Goal: Task Accomplishment & Management: Complete application form

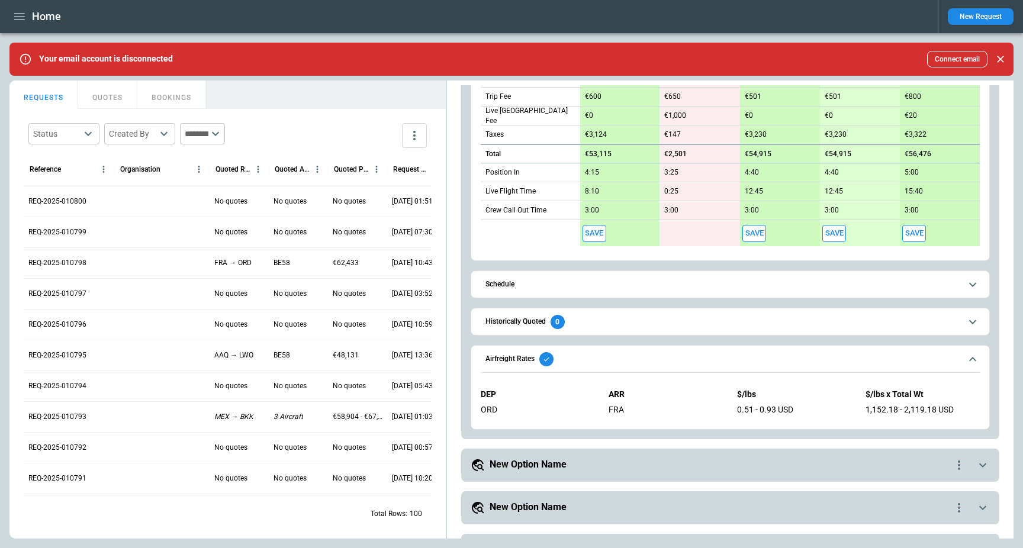
scroll to position [665, 0]
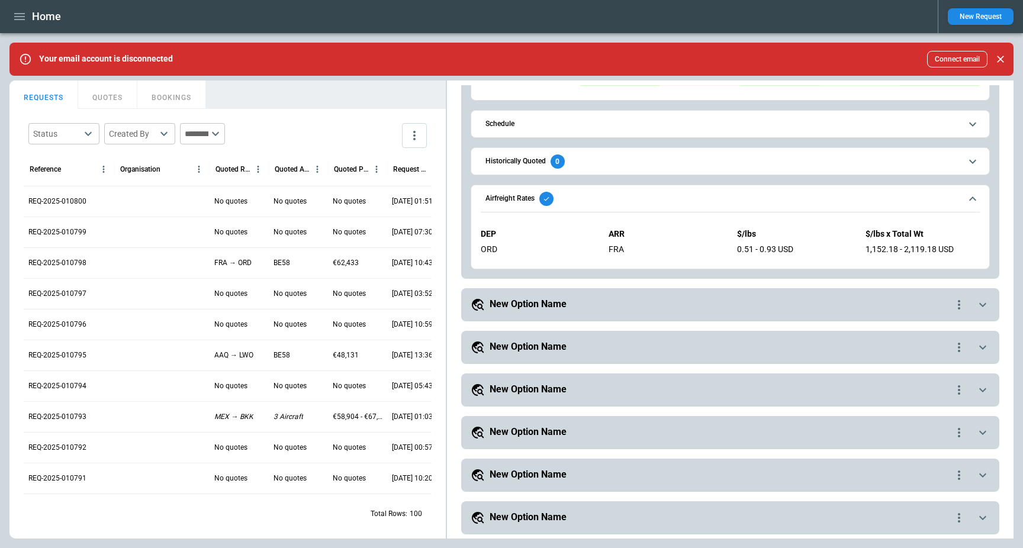
click at [629, 202] on span "Airfreight Rates" at bounding box center [722, 199] width 475 height 14
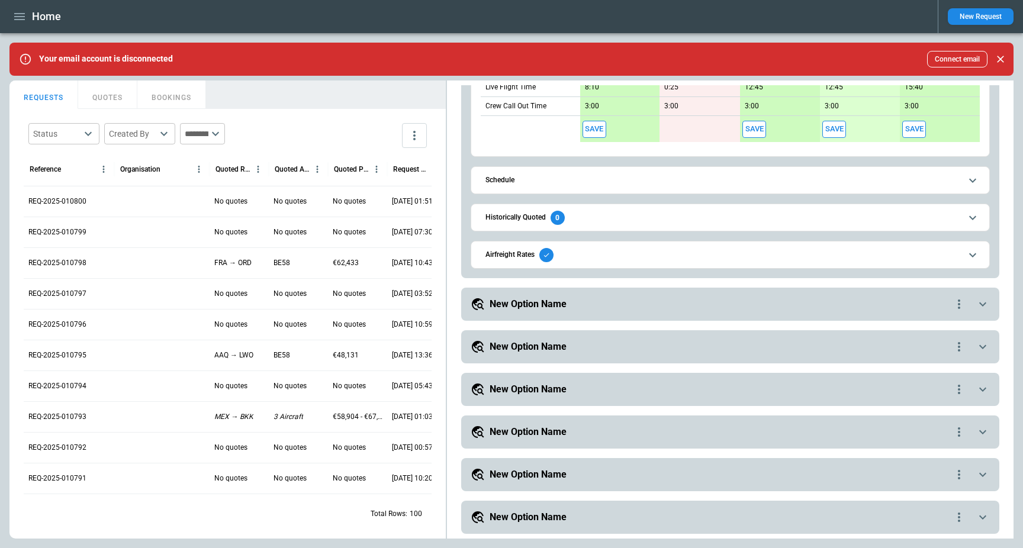
scroll to position [609, 0]
click at [595, 252] on span "Airfreight Rates" at bounding box center [722, 255] width 475 height 14
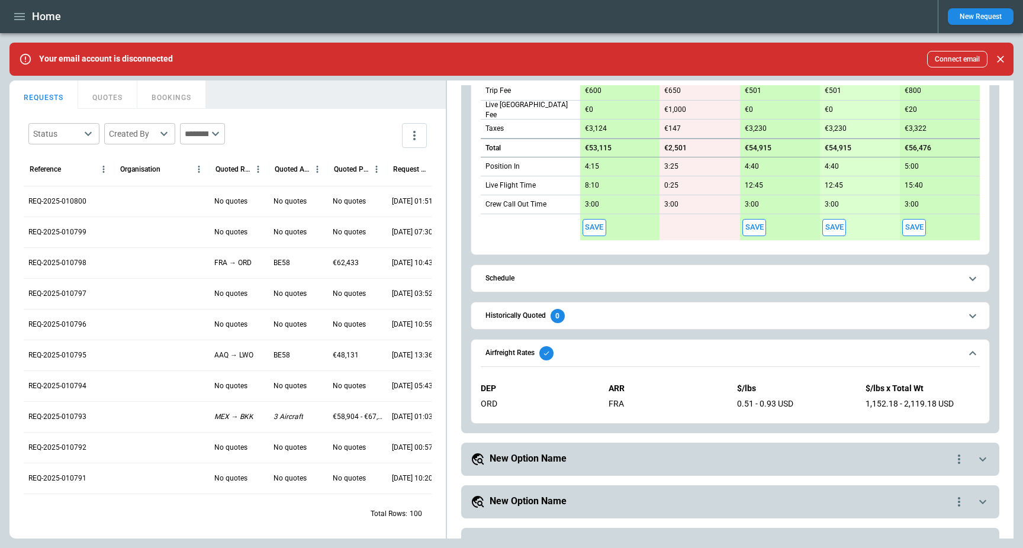
scroll to position [478, 0]
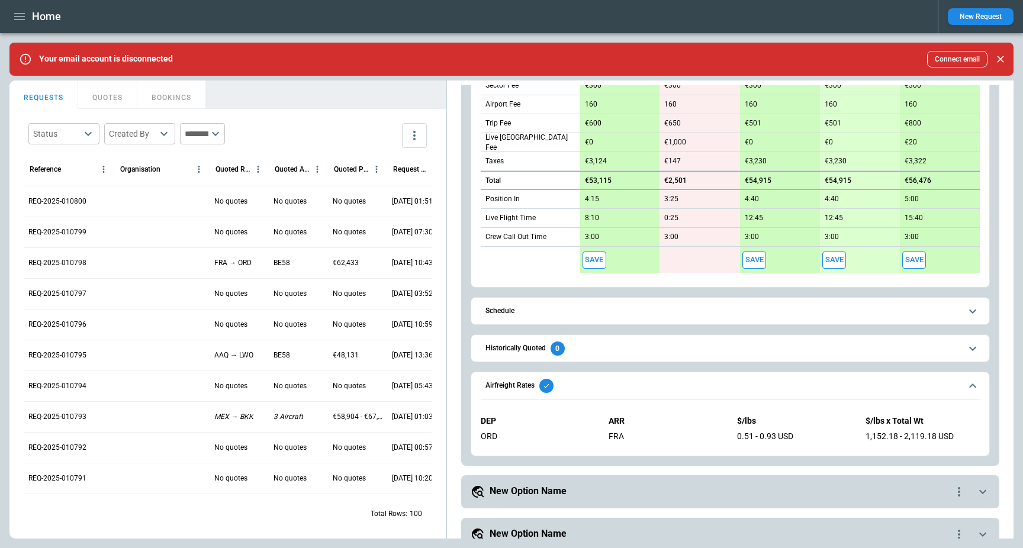
click at [721, 384] on span "Airfreight Rates" at bounding box center [722, 386] width 475 height 14
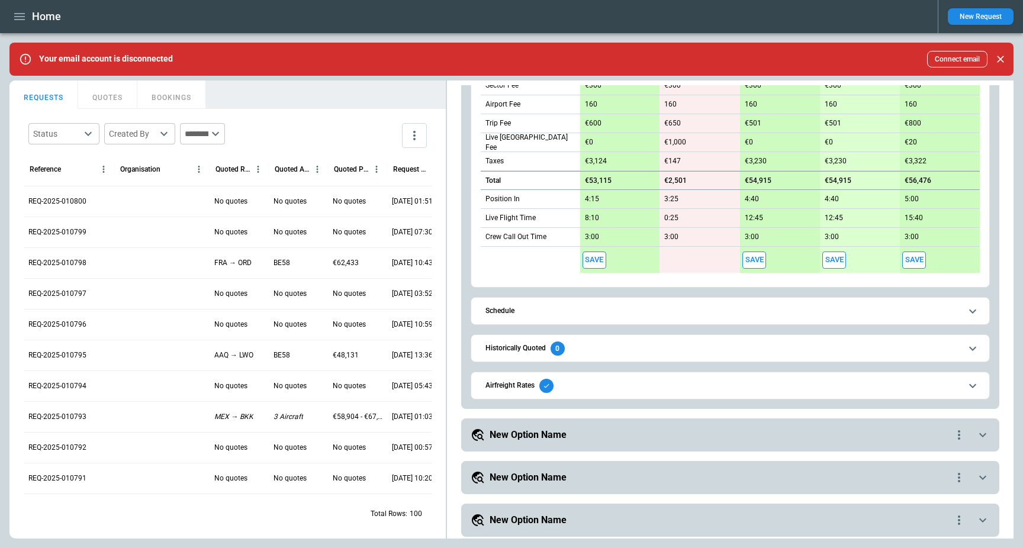
scroll to position [474, 0]
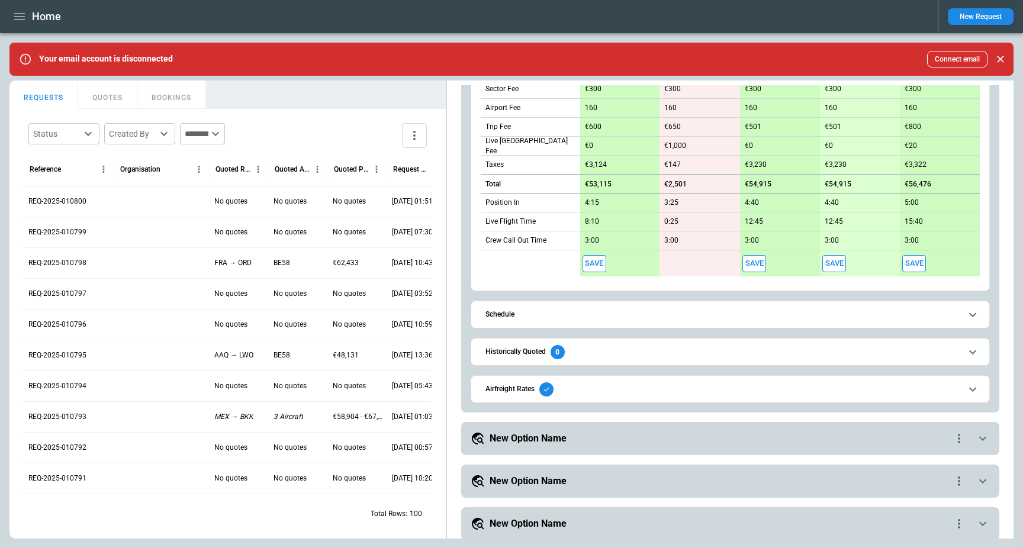
click at [677, 386] on span "Airfreight Rates" at bounding box center [722, 389] width 475 height 14
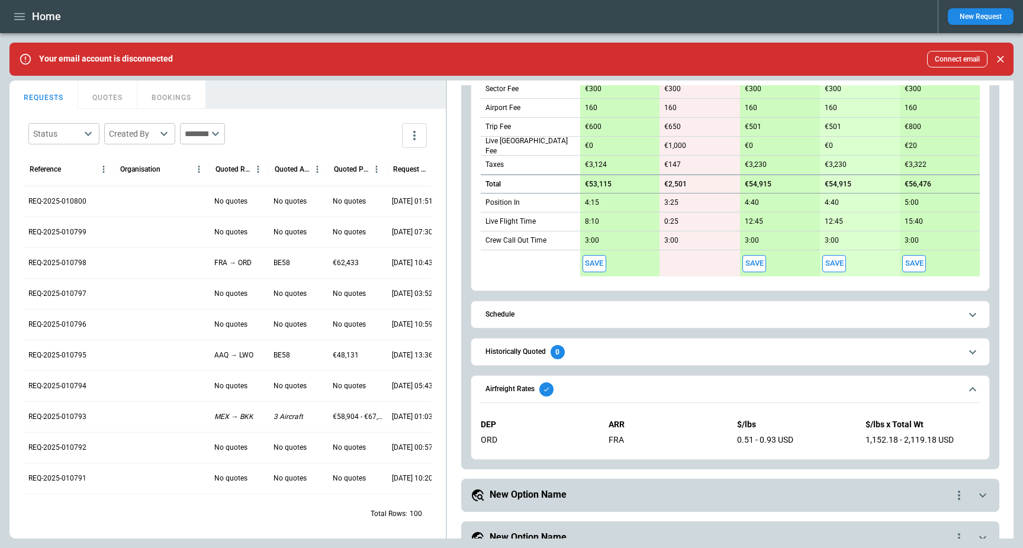
click at [677, 386] on span "Airfreight Rates" at bounding box center [722, 389] width 475 height 14
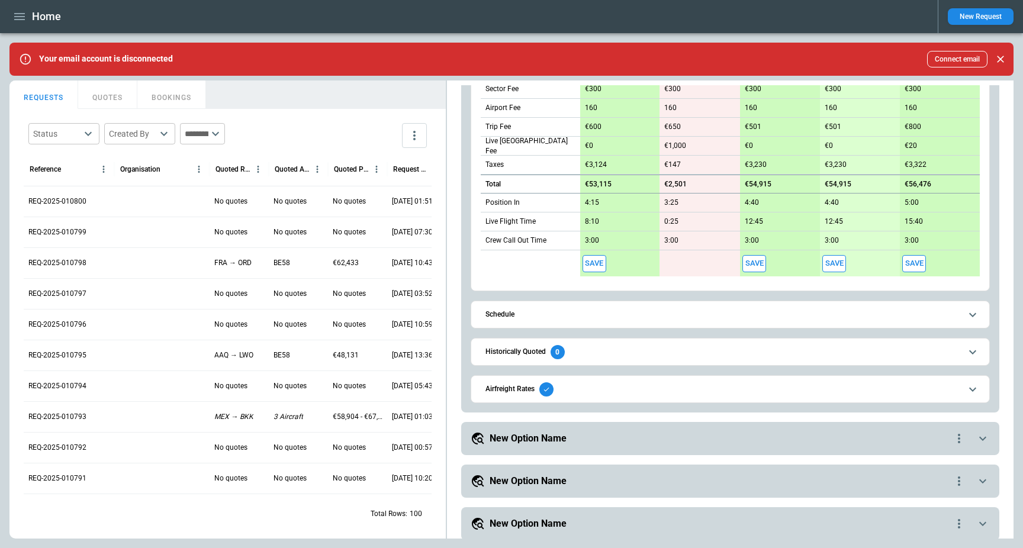
click at [677, 386] on span "Airfreight Rates" at bounding box center [722, 389] width 475 height 14
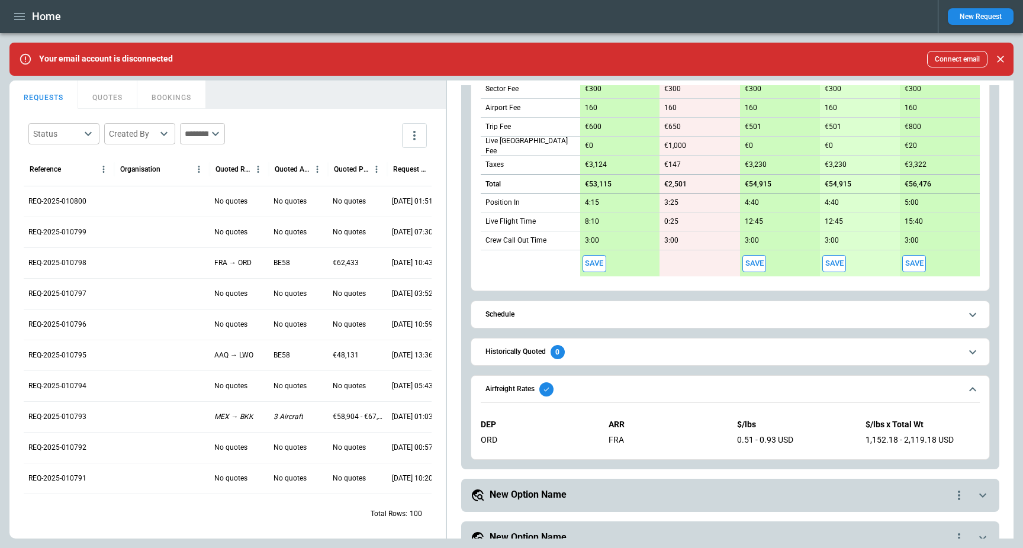
click at [677, 386] on span "Airfreight Rates" at bounding box center [722, 389] width 475 height 14
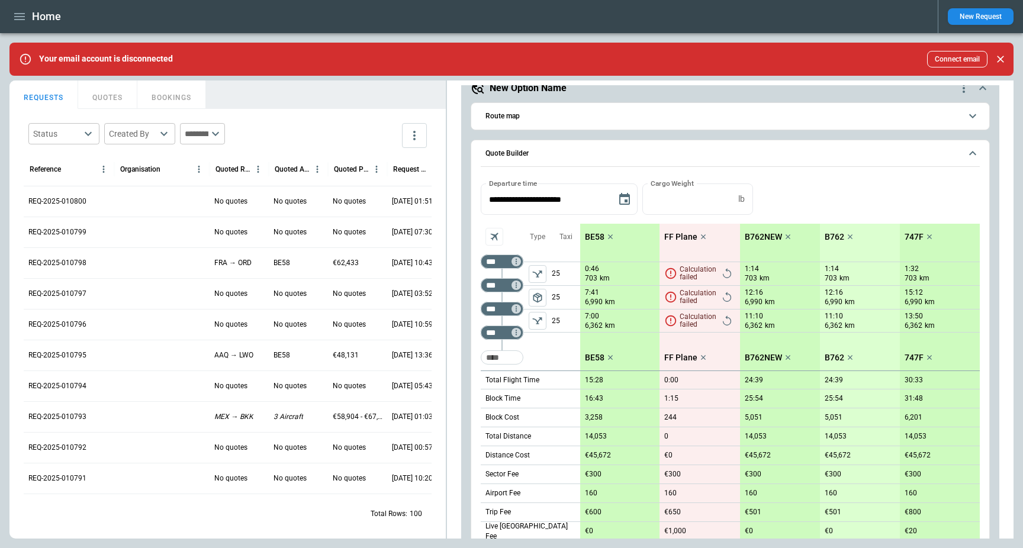
scroll to position [0, 0]
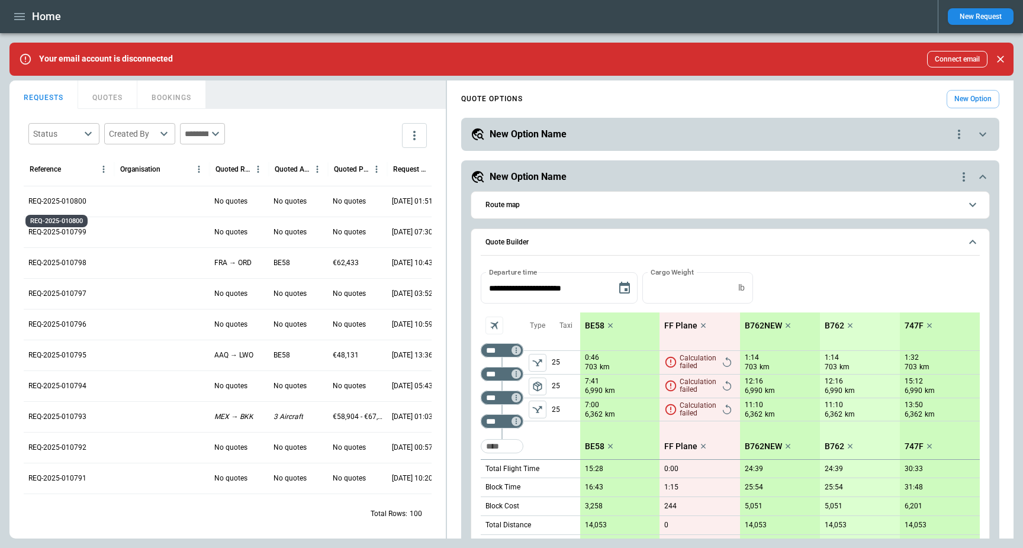
click at [70, 197] on p "REQ-2025-010800" at bounding box center [57, 202] width 58 height 10
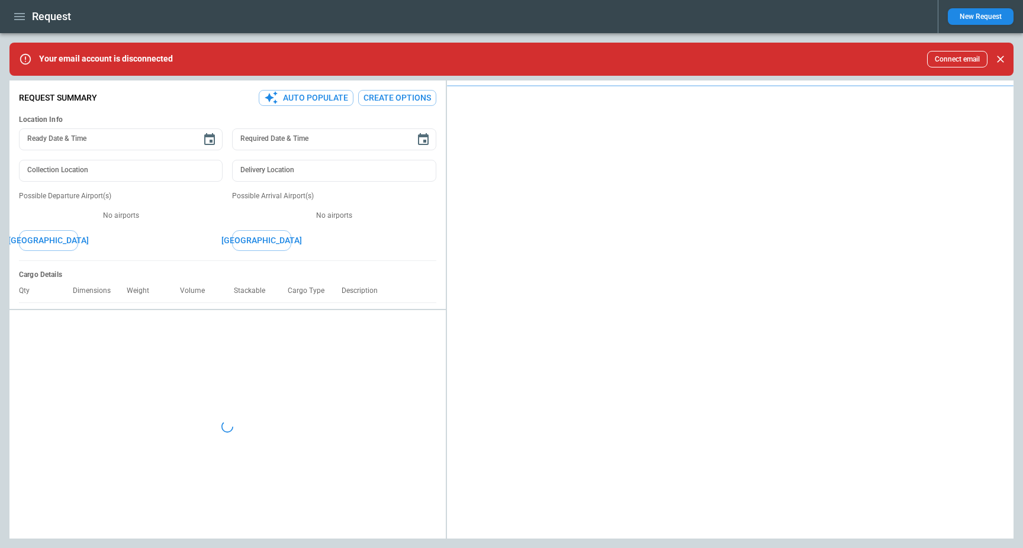
type textarea "*"
type input "**********"
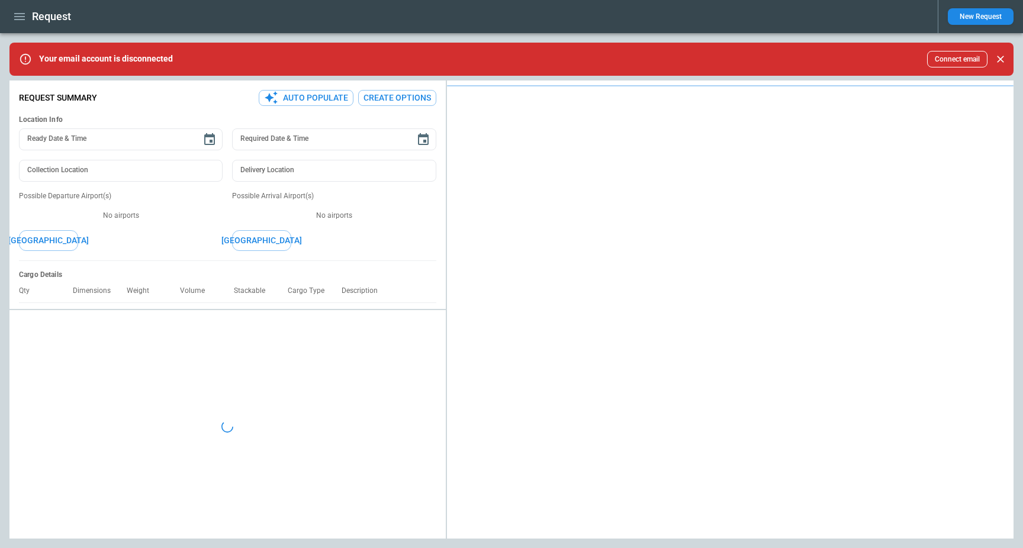
type textarea "*"
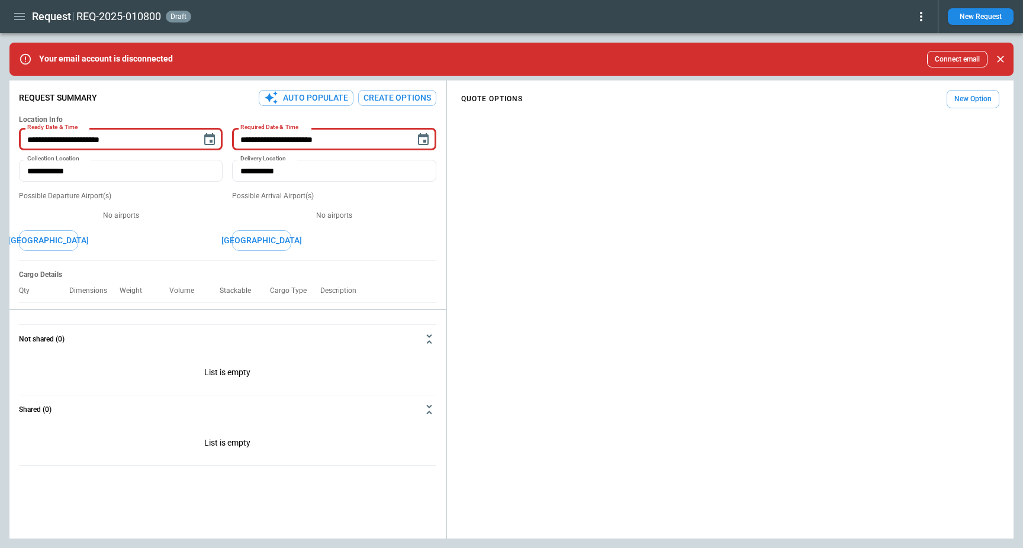
click at [397, 102] on button "Create Options" at bounding box center [397, 98] width 78 height 16
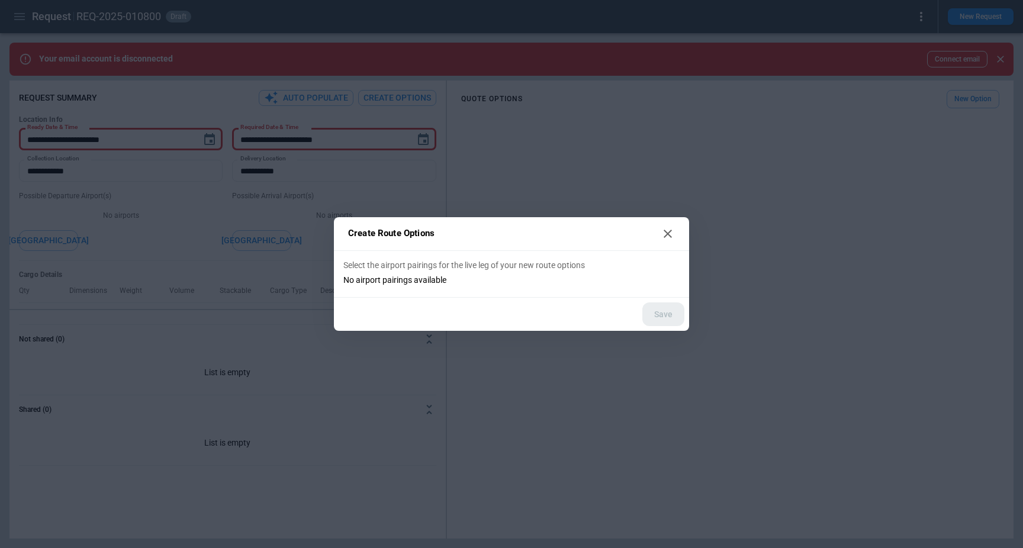
click at [666, 228] on icon at bounding box center [668, 234] width 14 height 14
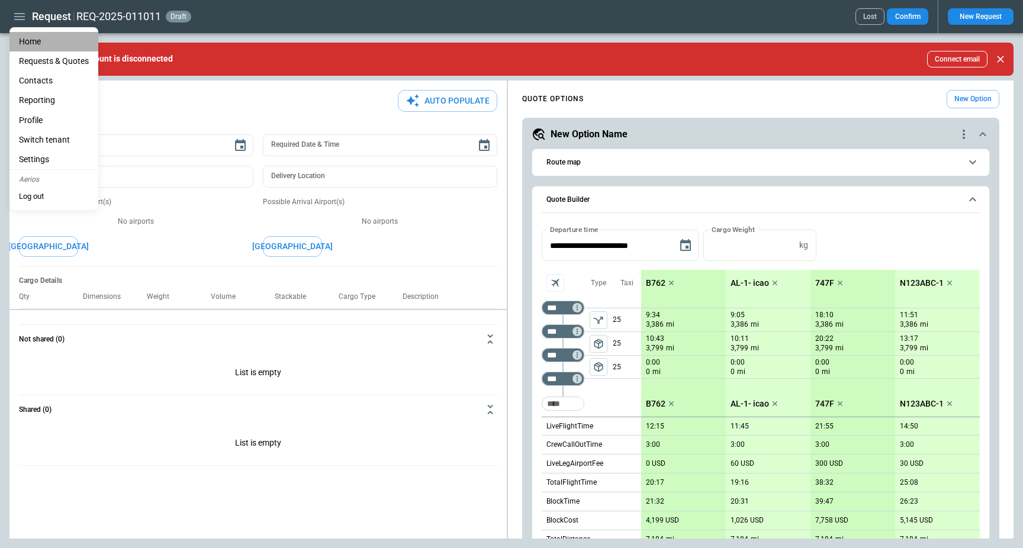
click at [31, 37] on li "Home" at bounding box center [53, 42] width 89 height 20
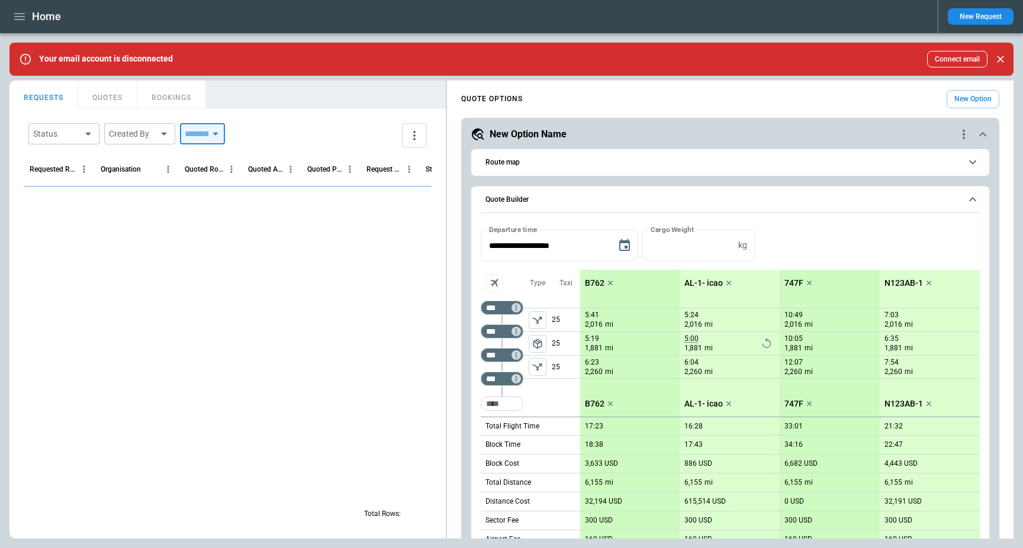
click at [208, 137] on input "text" at bounding box center [194, 133] width 28 height 21
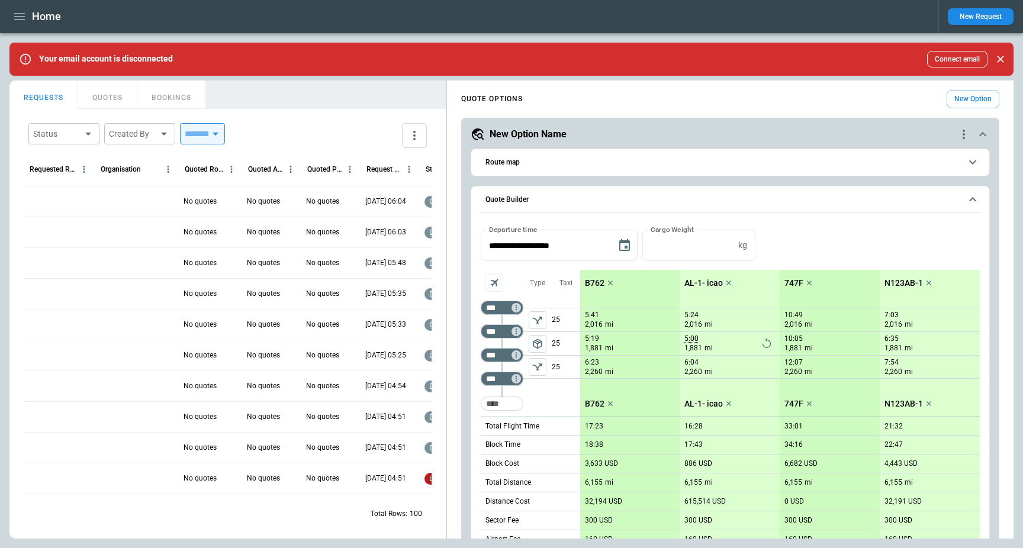
click at [285, 130] on div "Status ​ Created By ​ ​" at bounding box center [228, 135] width 408 height 34
click at [44, 200] on div at bounding box center [59, 201] width 71 height 31
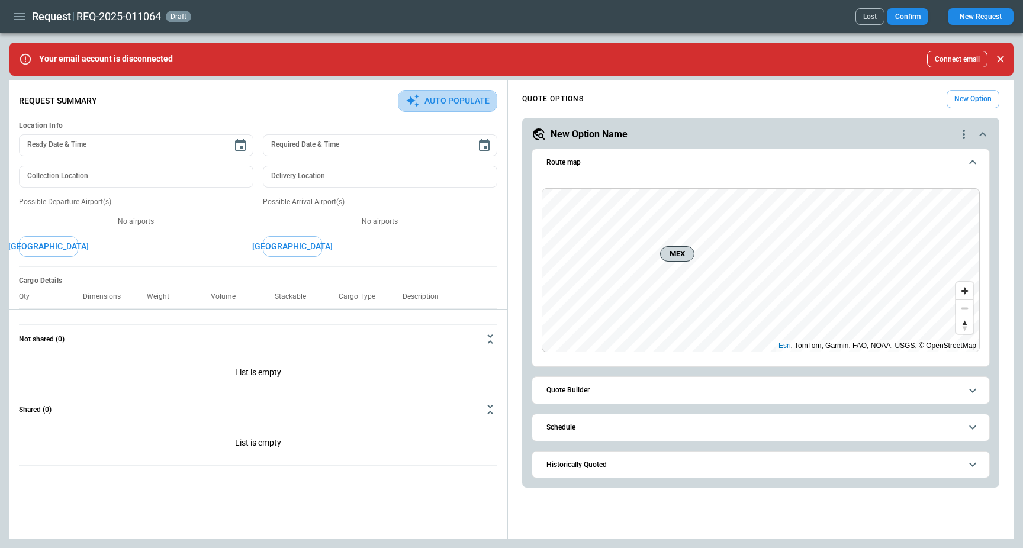
click at [439, 101] on button "Auto Populate" at bounding box center [447, 101] width 99 height 22
type textarea "*"
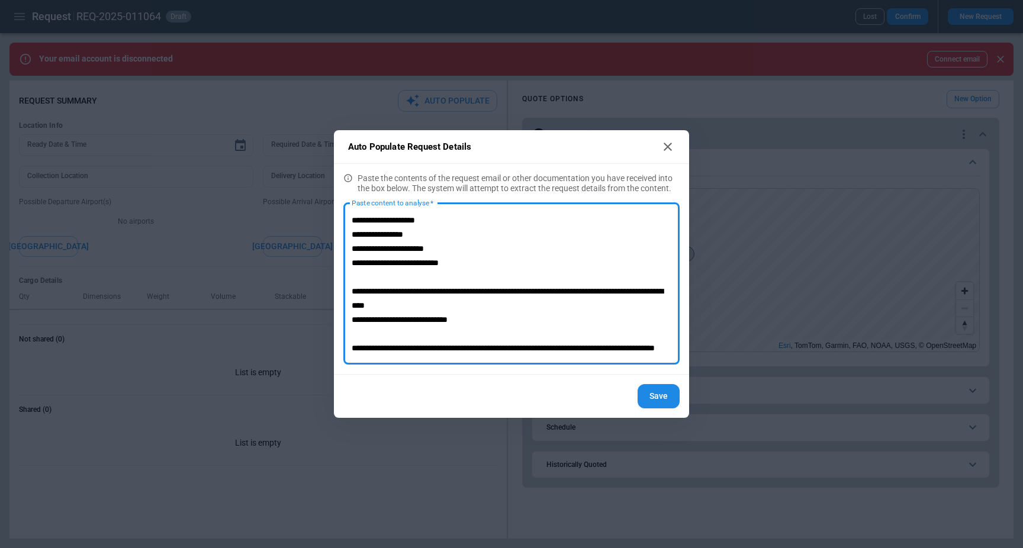
scroll to position [40, 0]
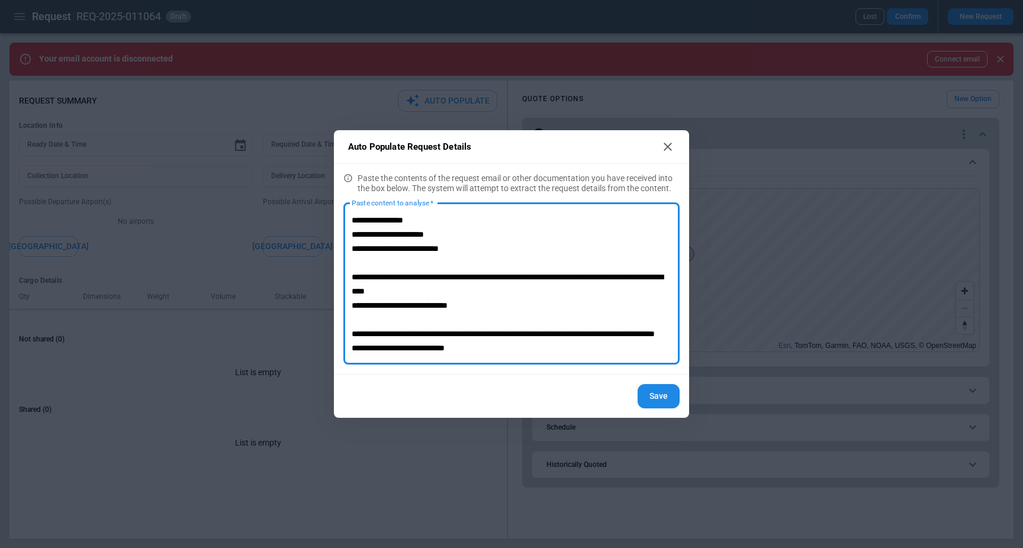
type textarea "**********"
click at [661, 400] on button "Save" at bounding box center [659, 396] width 42 height 24
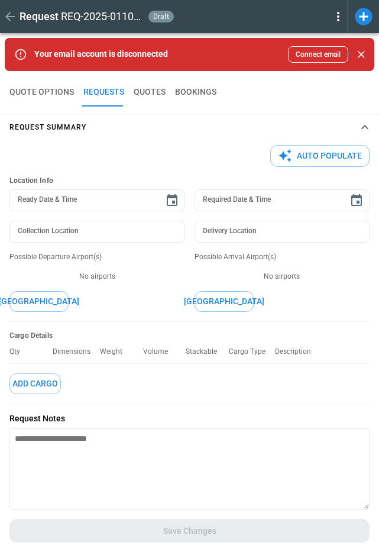
type textarea "*"
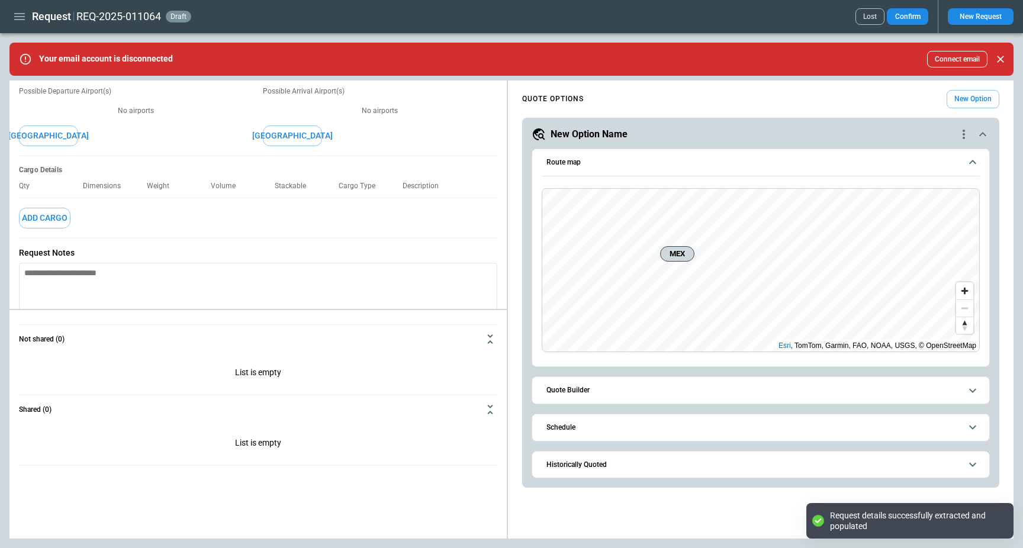
scroll to position [0, 0]
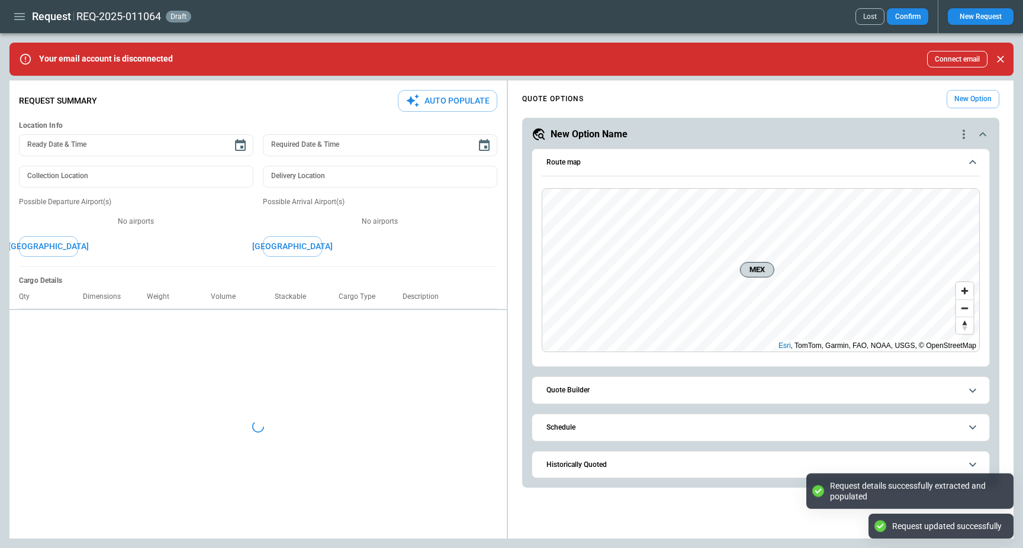
type textarea "*"
type input "**********"
type textarea "*"
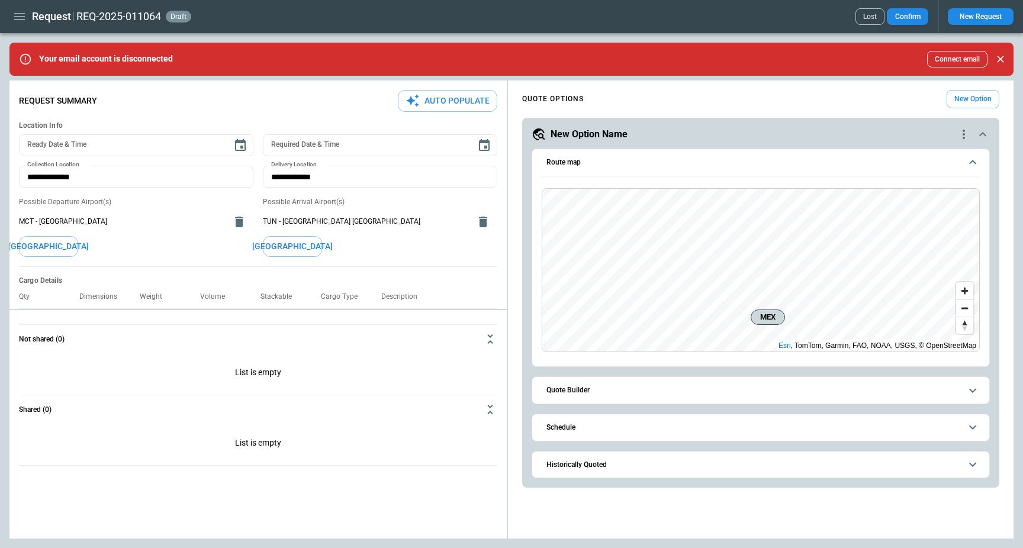
click at [665, 469] on button "Historically Quoted" at bounding box center [761, 465] width 438 height 27
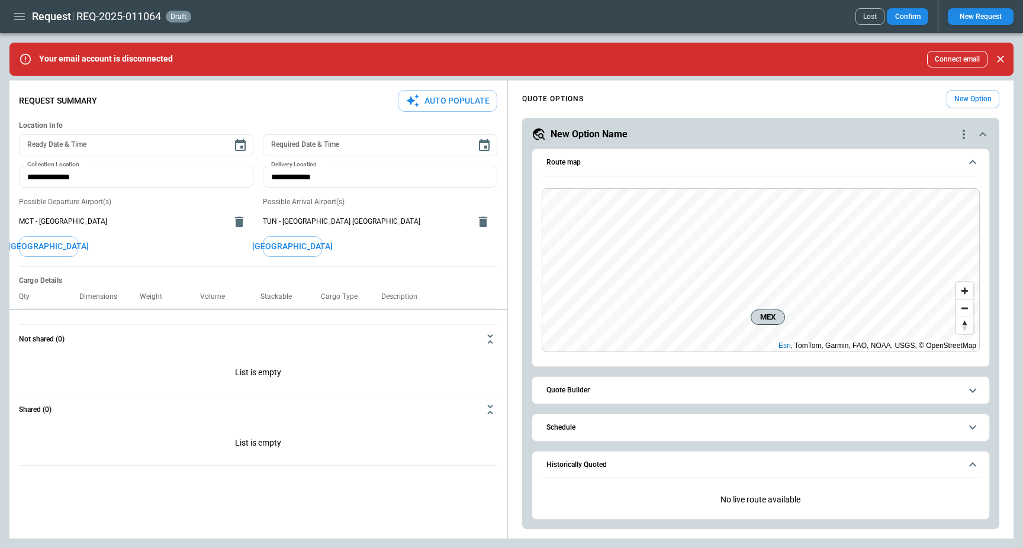
click at [656, 458] on button "Historically Quoted" at bounding box center [761, 465] width 438 height 27
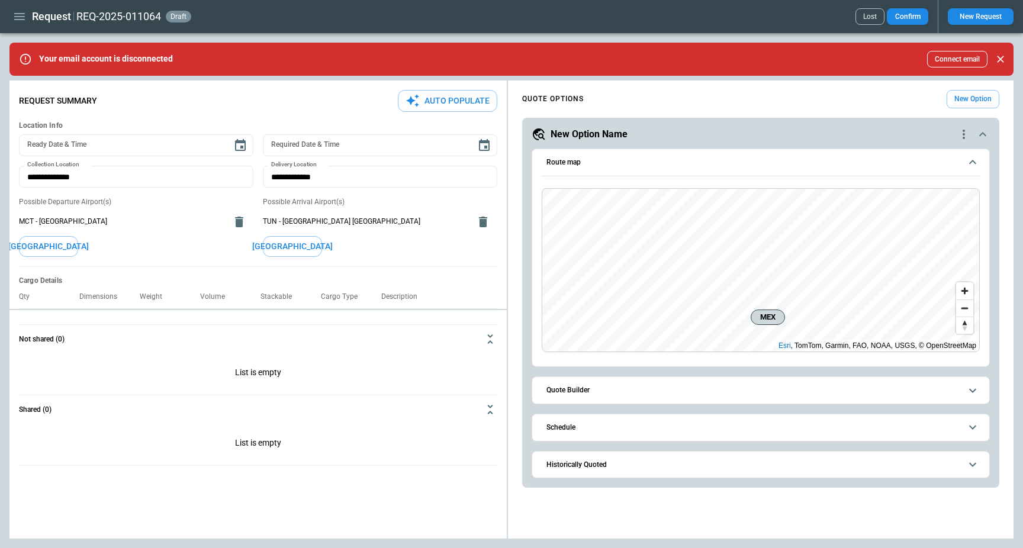
click at [642, 393] on span "Quote Builder" at bounding box center [753, 391] width 414 height 8
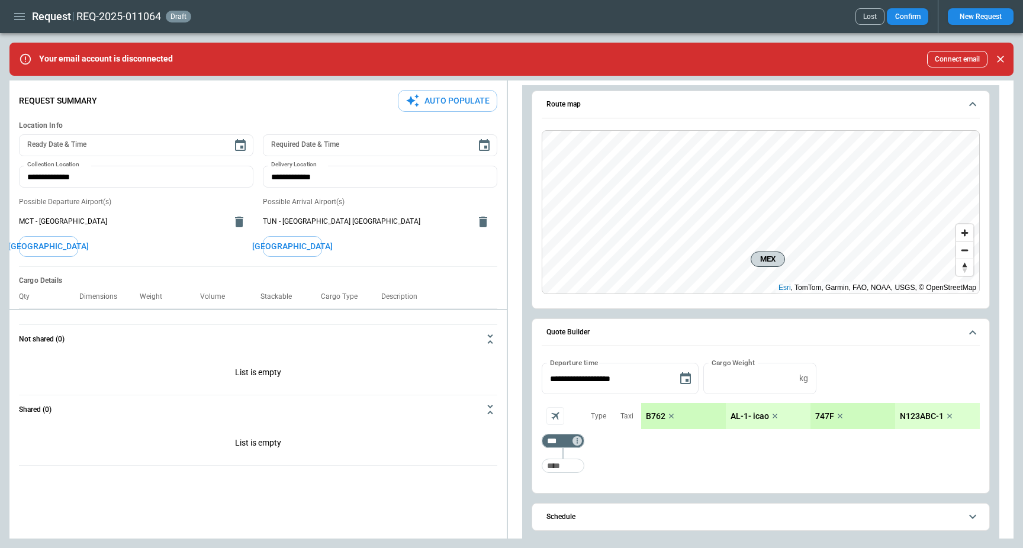
scroll to position [101, 0]
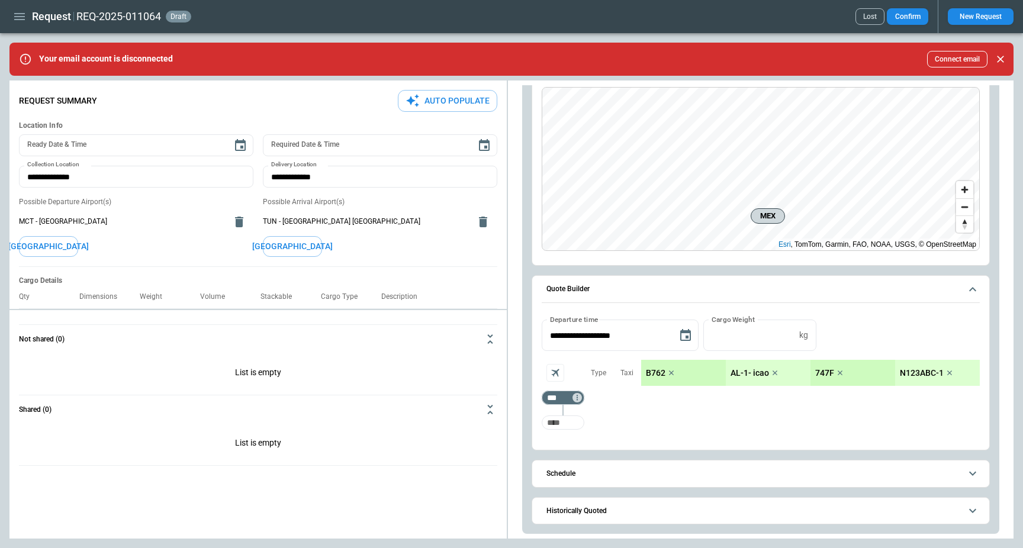
click at [555, 424] on input "Too short" at bounding box center [563, 422] width 38 height 21
type input "***"
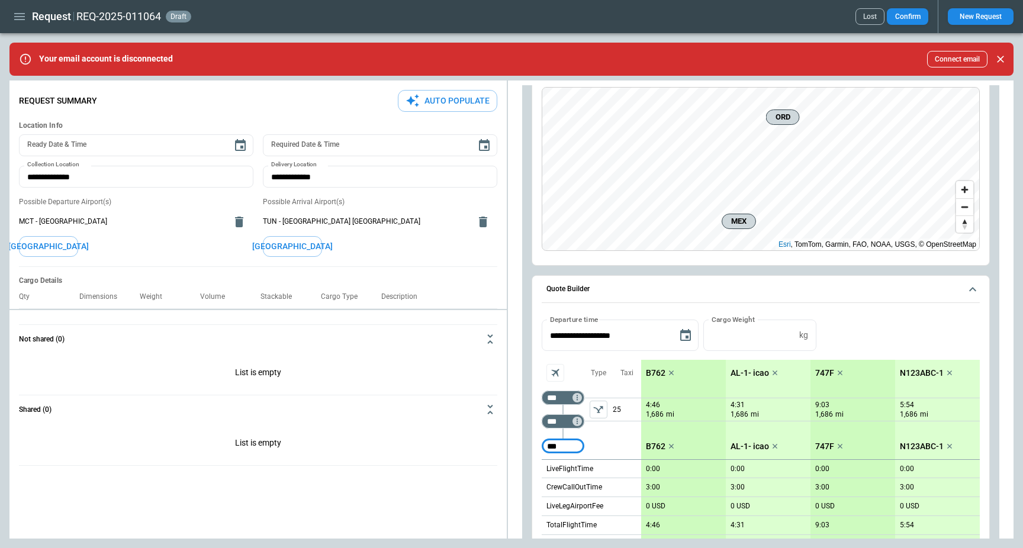
type input "***"
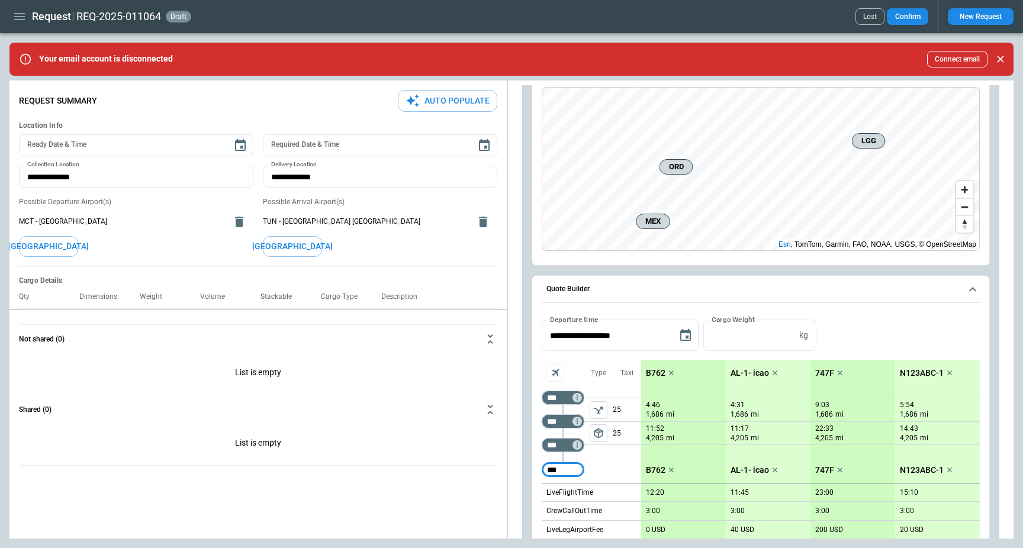
type input "***"
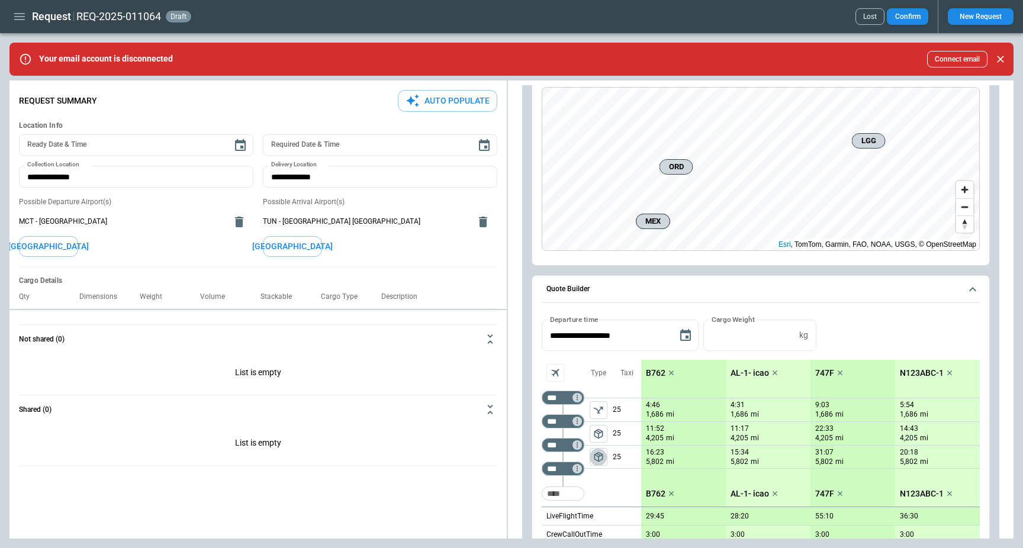
click at [595, 461] on span "package_2" at bounding box center [599, 457] width 12 height 12
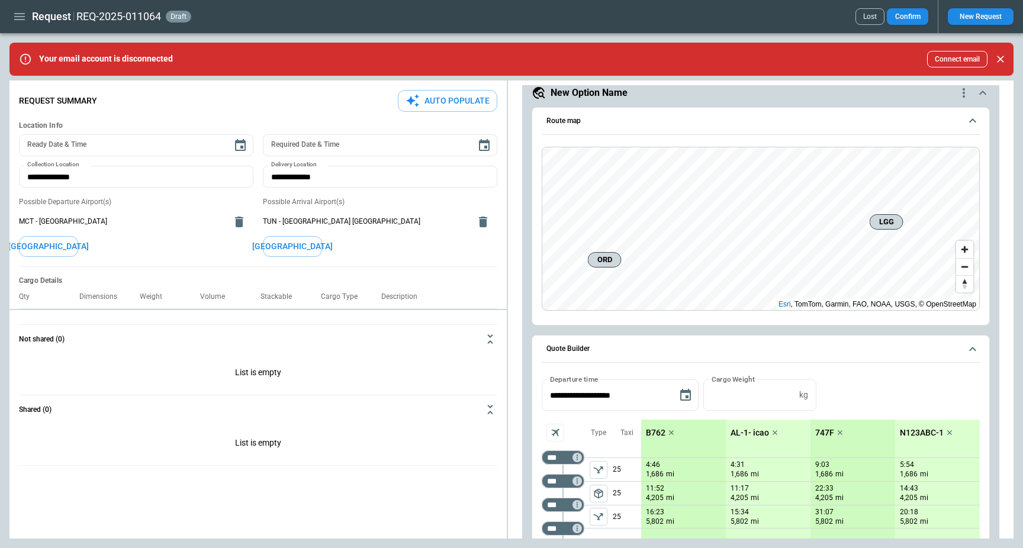
scroll to position [0, 0]
